Goal: Task Accomplishment & Management: Manage account settings

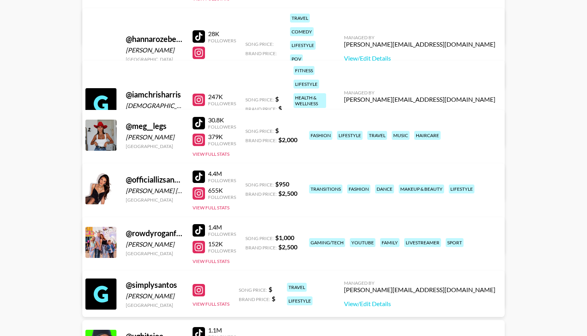
scroll to position [289, 0]
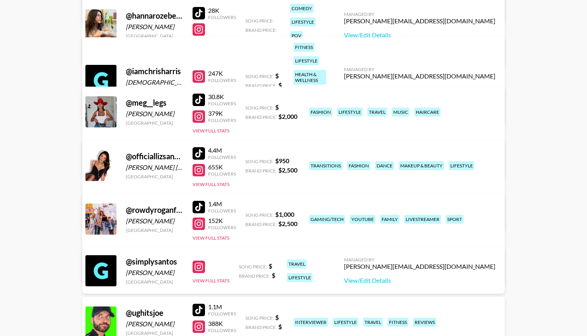
click at [248, 213] on link "View/Edit Details" at bounding box center [171, 217] width 151 height 8
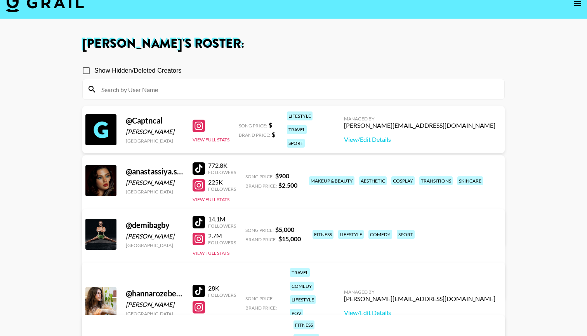
scroll to position [0, 0]
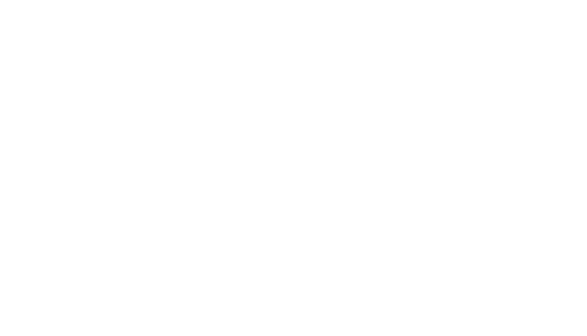
select select "USD"
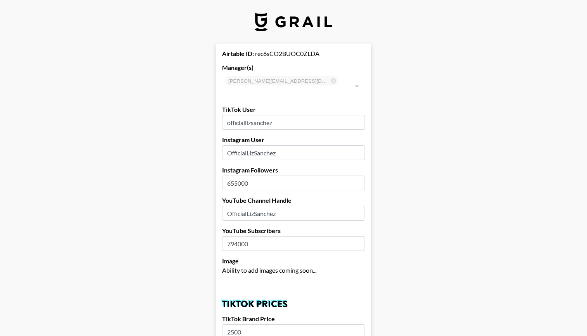
type input "United States"
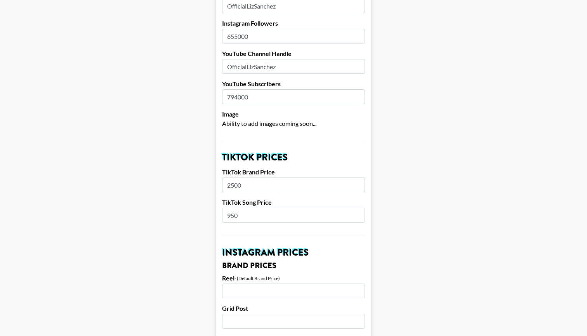
scroll to position [187, 0]
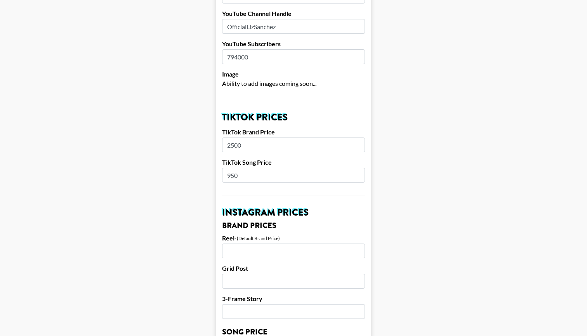
click at [292, 169] on input "950" at bounding box center [293, 175] width 143 height 15
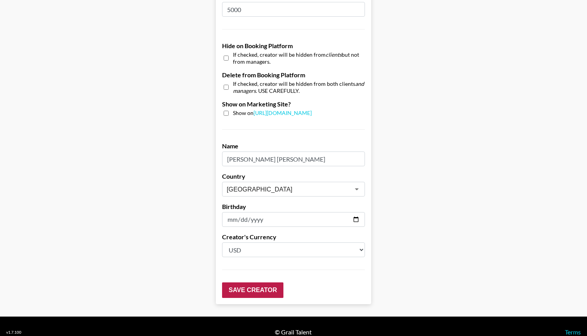
scroll to position [716, 0]
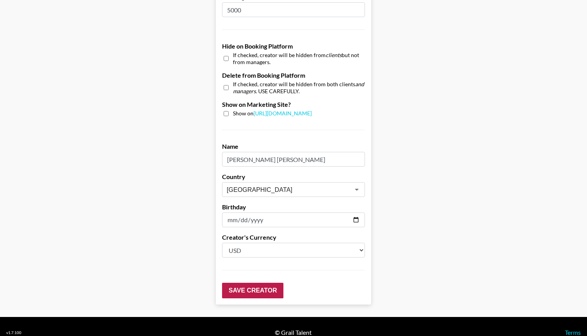
type input "1500"
click at [268, 282] on input "Save Creator" at bounding box center [252, 290] width 61 height 16
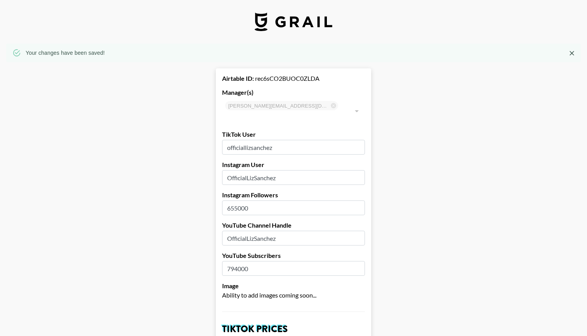
scroll to position [0, 0]
